Goal: Find specific page/section: Find specific page/section

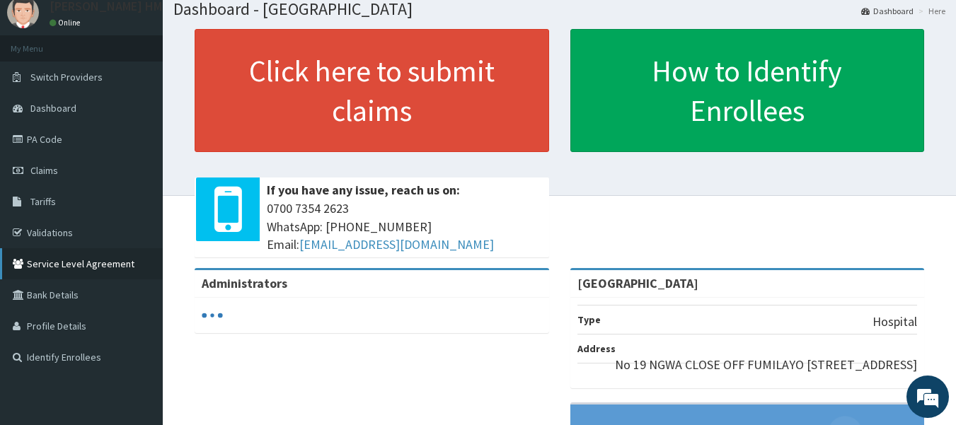
scroll to position [71, 0]
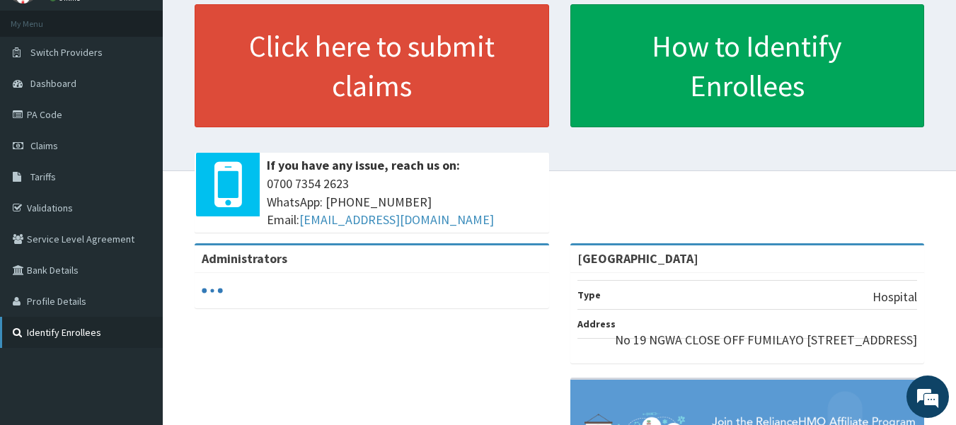
click at [67, 333] on link "Identify Enrollees" at bounding box center [81, 332] width 163 height 31
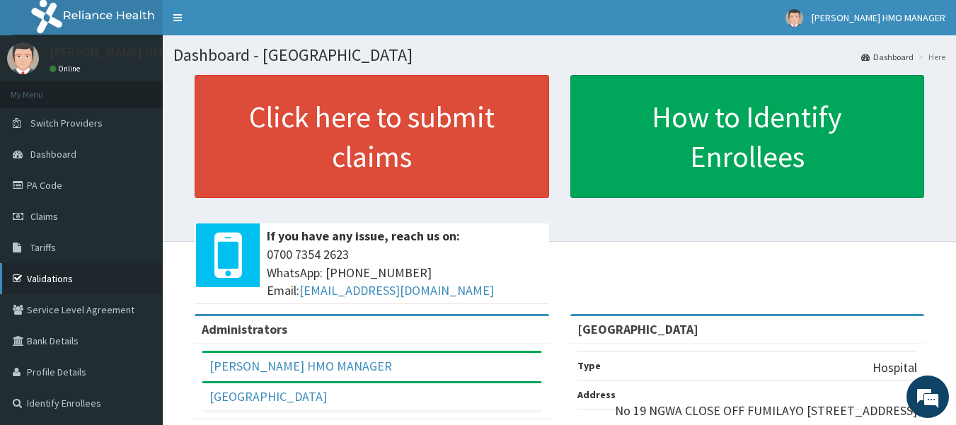
click at [76, 281] on link "Validations" at bounding box center [81, 278] width 163 height 31
